Goal: Task Accomplishment & Management: Manage account settings

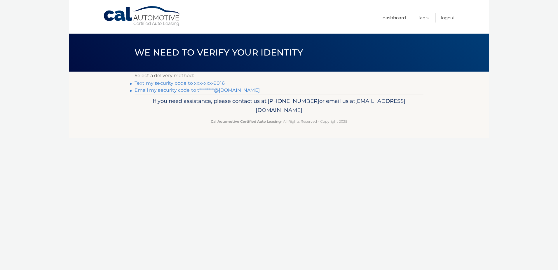
click at [181, 83] on link "Text my security code to xxx-xxx-9016" at bounding box center [180, 83] width 90 height 6
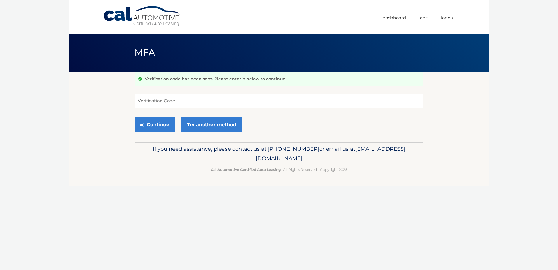
click at [213, 99] on input "Verification Code" at bounding box center [279, 100] width 289 height 15
click at [220, 100] on input "Verification Code" at bounding box center [279, 100] width 289 height 15
type input "185952"
click at [159, 124] on button "Continue" at bounding box center [155, 124] width 41 height 15
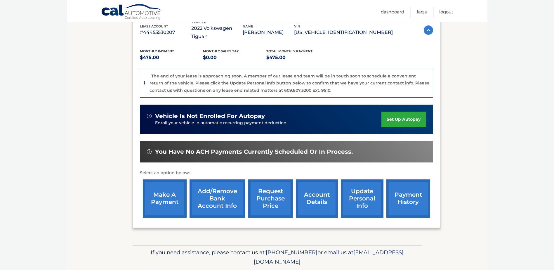
scroll to position [110, 0]
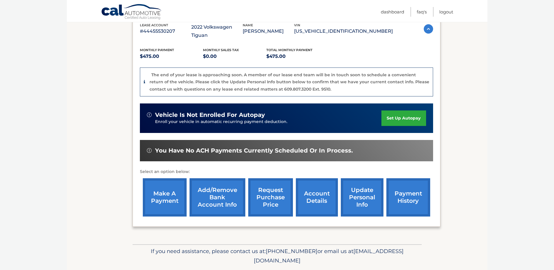
click at [318, 186] on link "account details" at bounding box center [317, 197] width 42 height 38
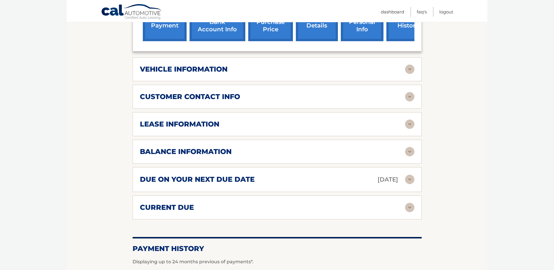
scroll to position [264, 0]
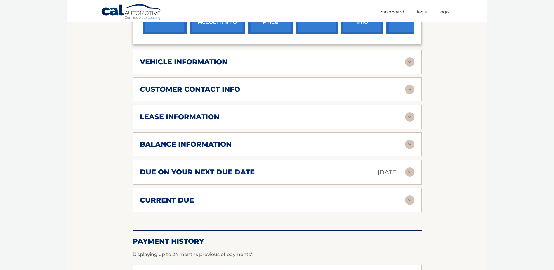
click at [409, 141] on img at bounding box center [409, 144] width 9 height 9
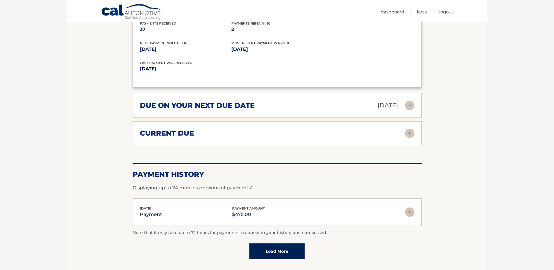
scroll to position [410, 0]
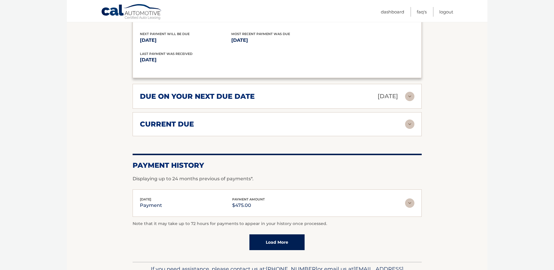
click at [412, 202] on img at bounding box center [409, 202] width 9 height 9
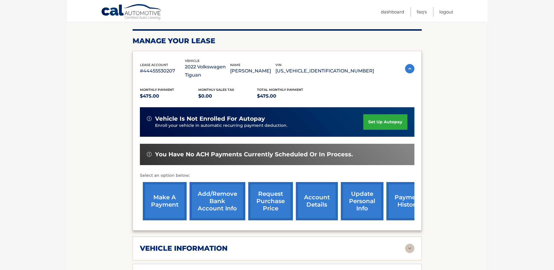
scroll to position [0, 0]
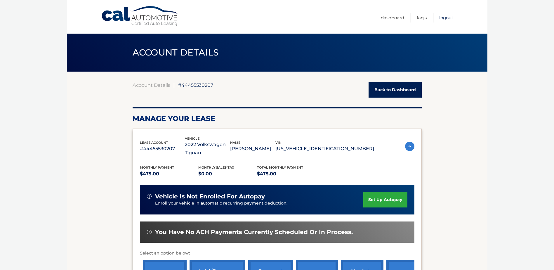
click at [446, 18] on link "Logout" at bounding box center [446, 18] width 14 height 10
